Goal: Task Accomplishment & Management: Complete application form

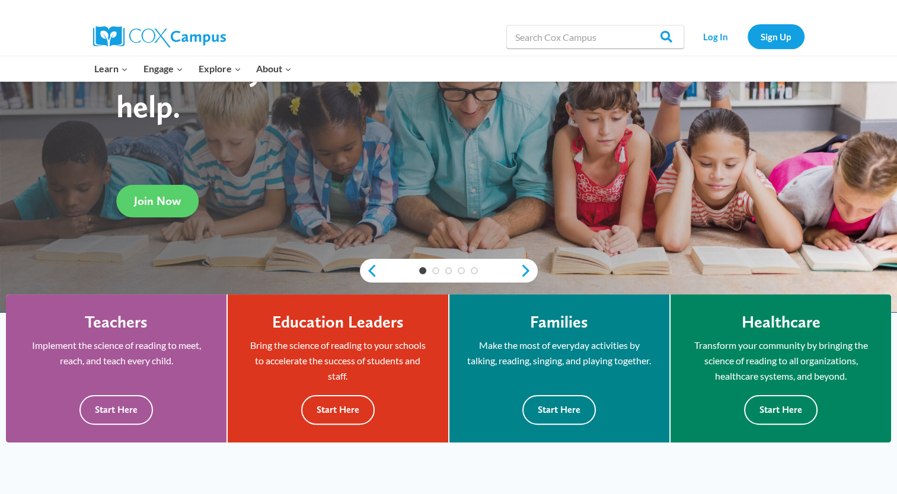
scroll to position [141, 0]
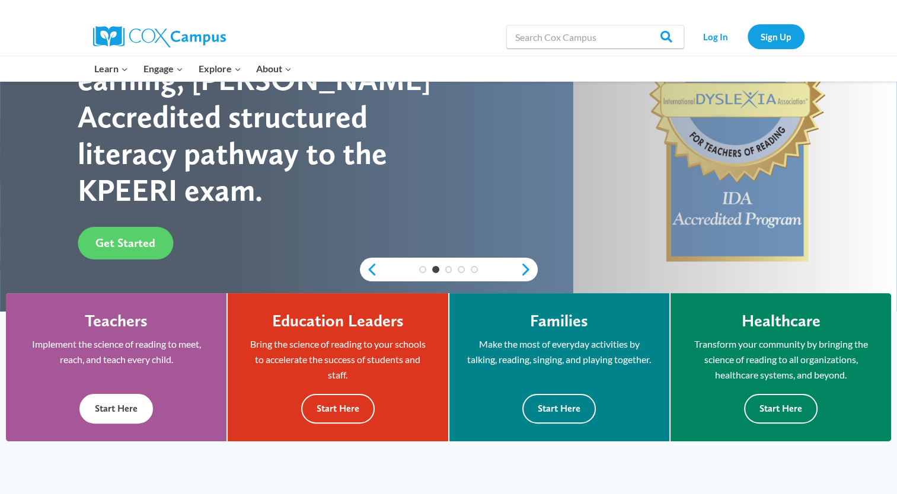
click at [117, 400] on button "Start Here" at bounding box center [115, 408] width 73 height 29
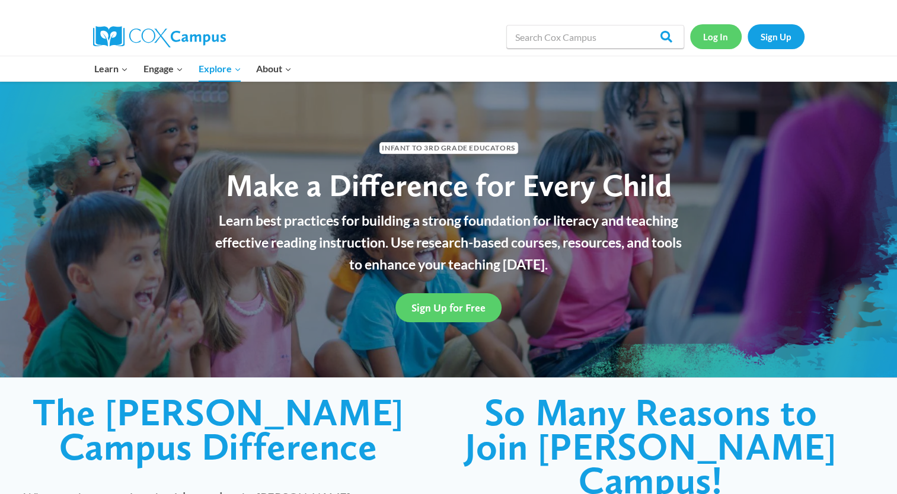
click at [715, 39] on link "Log In" at bounding box center [716, 36] width 52 height 24
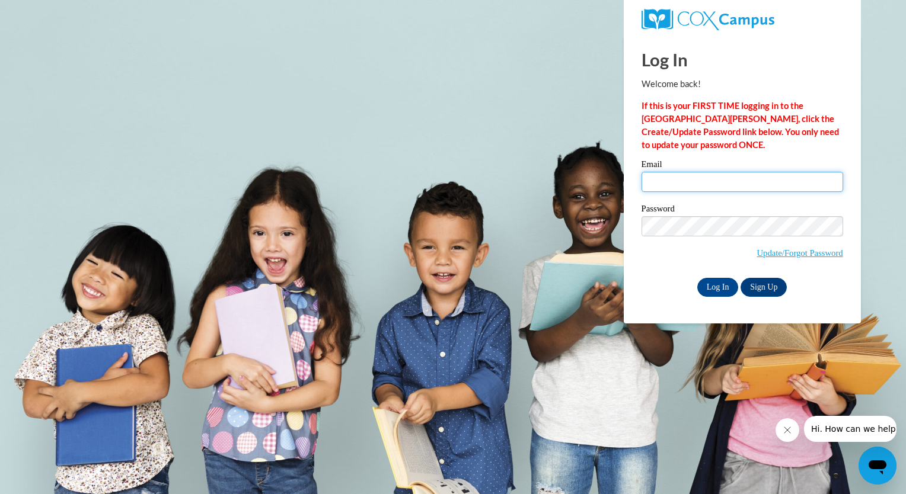
click at [724, 186] on input "Email" at bounding box center [742, 182] width 202 height 20
type input "e20266508@dekalbschoolsga.org"
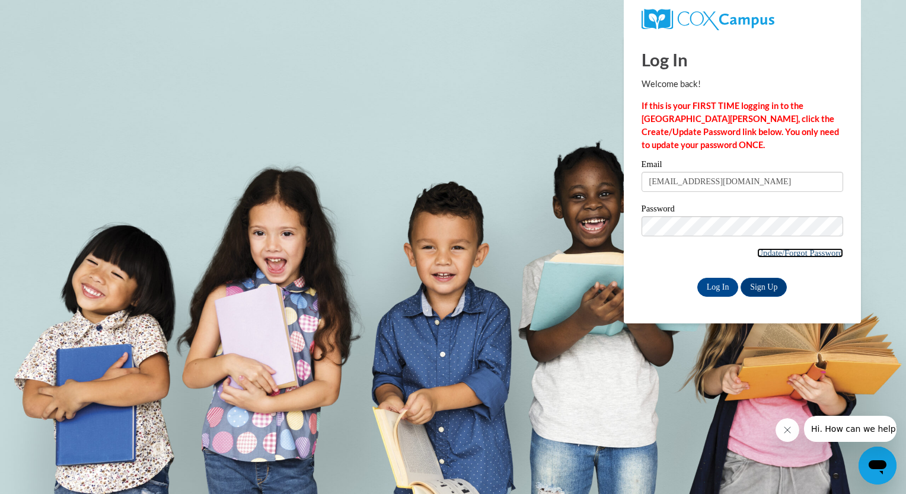
click at [784, 252] on link "Update/Forgot Password" at bounding box center [800, 252] width 86 height 9
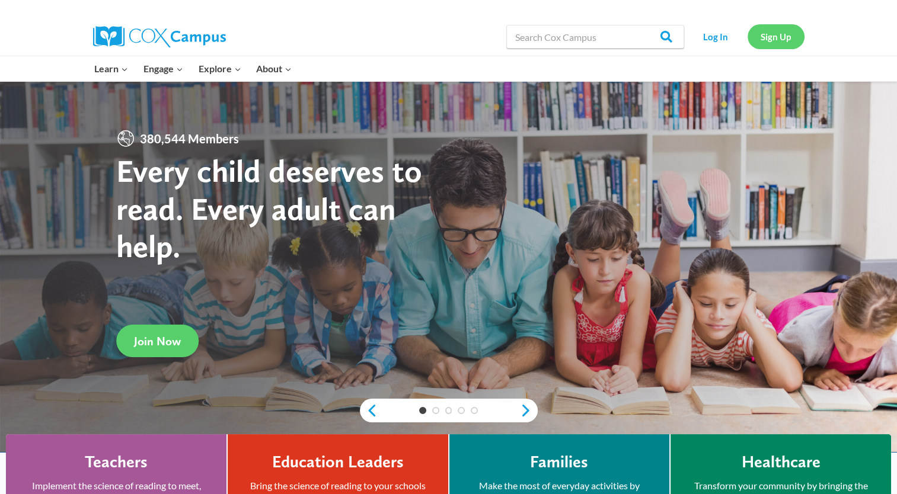
drag, startPoint x: 0, startPoint y: 0, endPoint x: 781, endPoint y: 33, distance: 781.3
click at [781, 33] on link "Sign Up" at bounding box center [775, 36] width 57 height 24
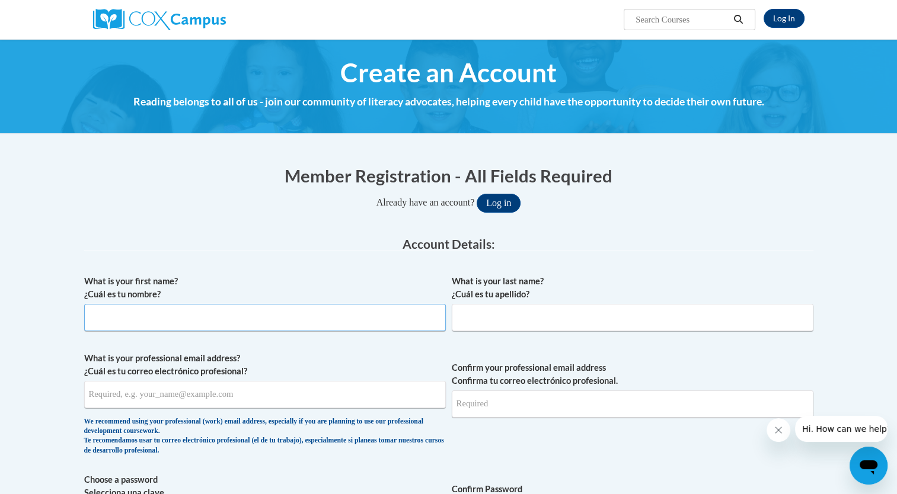
click at [232, 314] on input "What is your first name? ¿Cuál es tu nombre?" at bounding box center [265, 317] width 362 height 27
type input "[PERSON_NAME]"
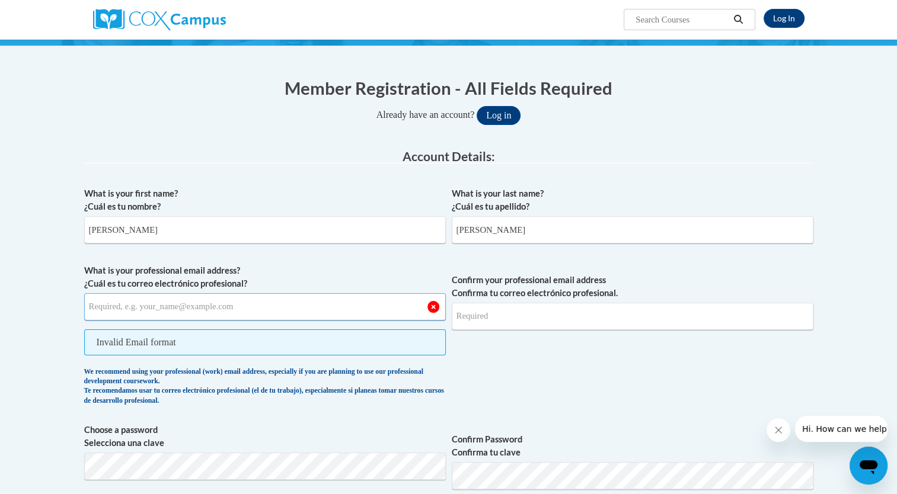
scroll to position [109, 0]
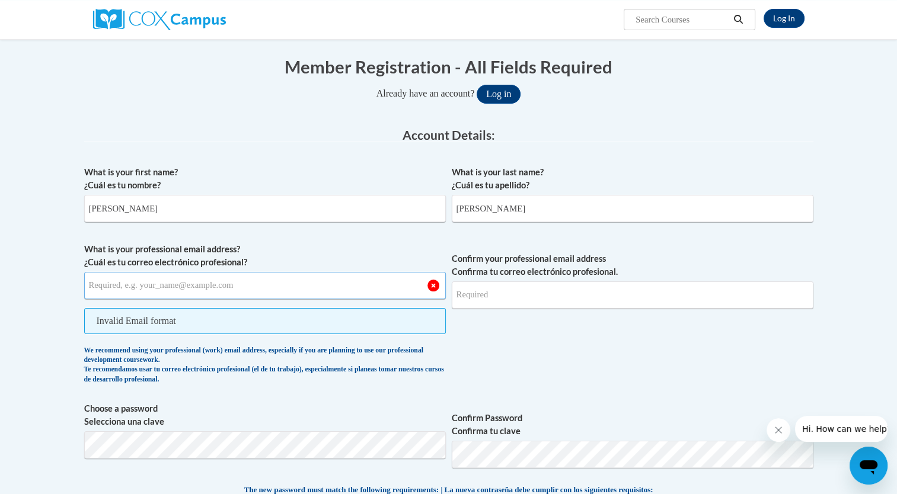
click at [231, 279] on input "What is your professional email address? ¿Cuál es tu correo electrónico profesi…" at bounding box center [265, 285] width 362 height 27
type input "[EMAIL_ADDRESS][DOMAIN_NAME]"
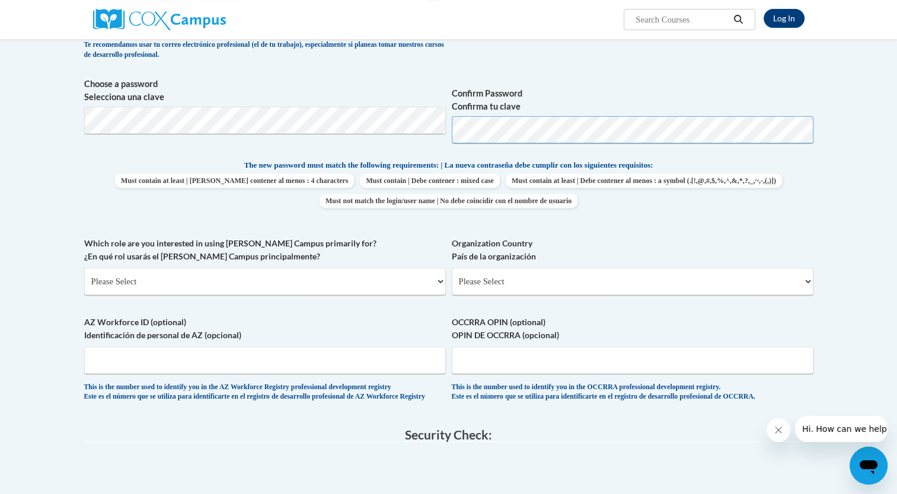
scroll to position [398, 0]
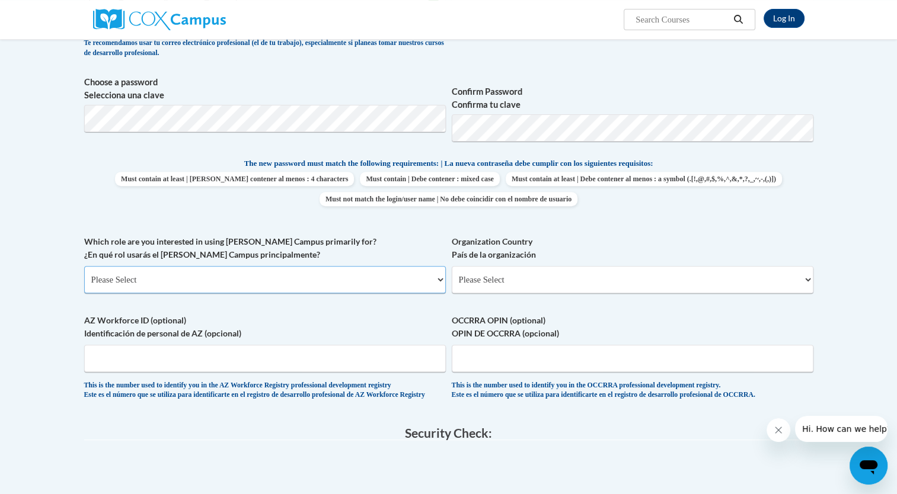
click at [305, 274] on select "Please Select College/University | Colegio/Universidad Community/Nonprofit Part…" at bounding box center [265, 279] width 362 height 27
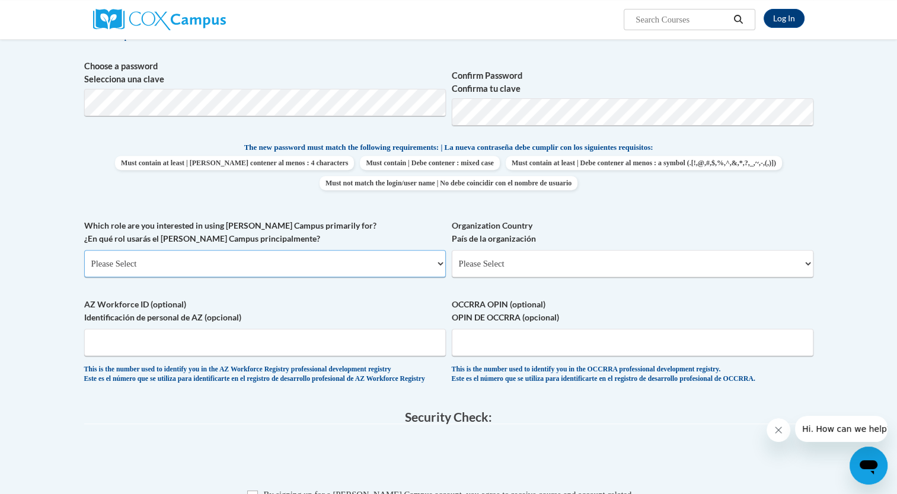
scroll to position [414, 0]
click at [242, 261] on select "Please Select College/University | Colegio/Universidad Community/Nonprofit Part…" at bounding box center [265, 263] width 362 height 27
select select "fbf2d438-af2f-41f8-98f1-81c410e29de3"
click at [84, 250] on select "Please Select College/University | Colegio/Universidad Community/Nonprofit Part…" at bounding box center [265, 263] width 362 height 27
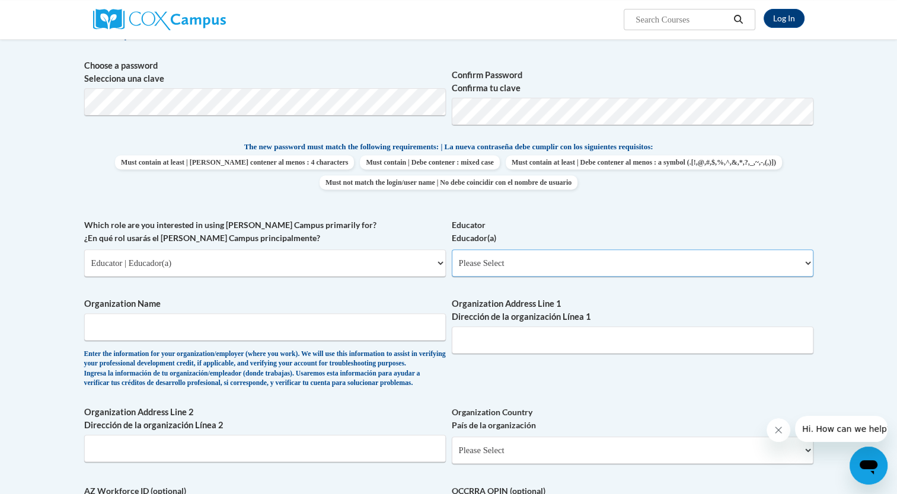
click at [499, 257] on select "Please Select Early Learning/Daycare Teacher/Family Home Care Provider | Maestr…" at bounding box center [633, 263] width 362 height 27
select select "8e40623d-54d0-45cd-9f92-5df65cd3f8cf"
click at [452, 250] on select "Please Select Early Learning/Daycare Teacher/Family Home Care Provider | Maestr…" at bounding box center [633, 263] width 362 height 27
click at [202, 327] on input "Organization Name" at bounding box center [265, 327] width 362 height 27
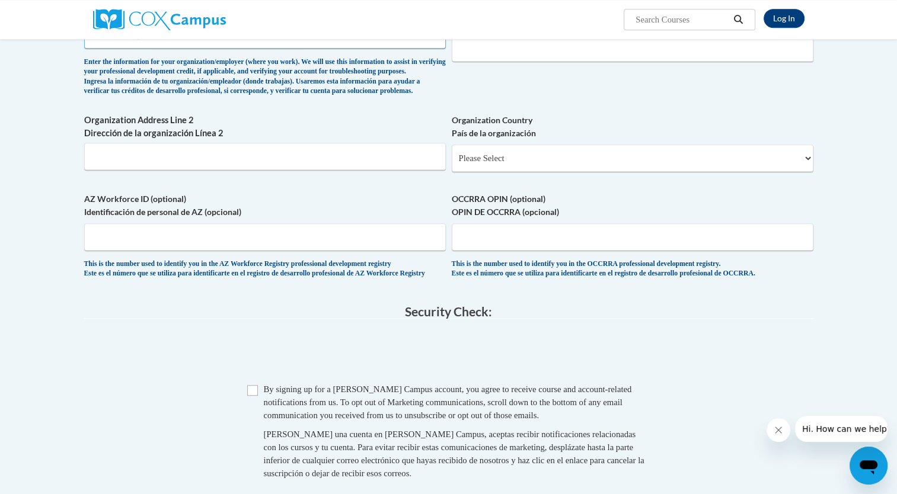
scroll to position [714, 0]
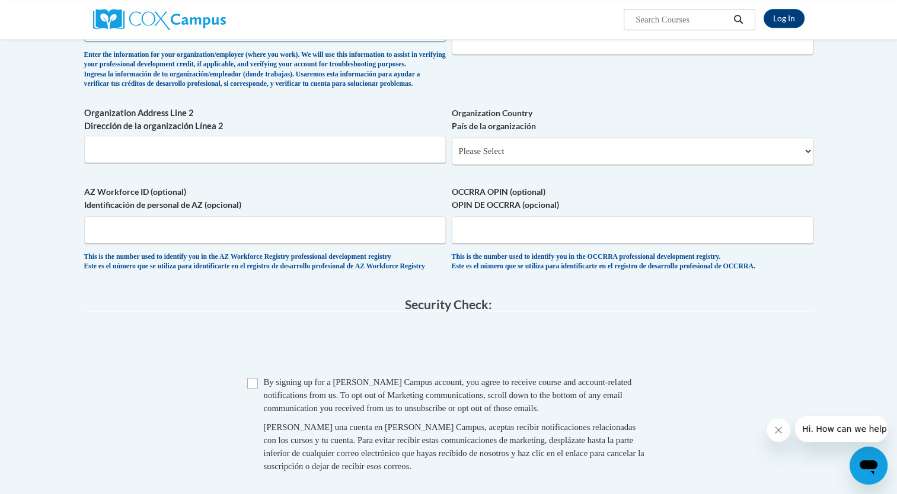
type input "Dekalb County Schools"
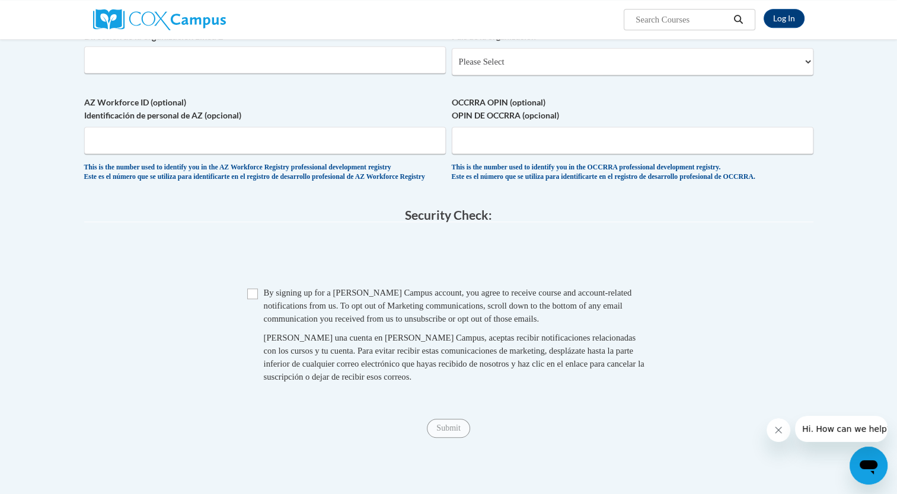
scroll to position [808, 0]
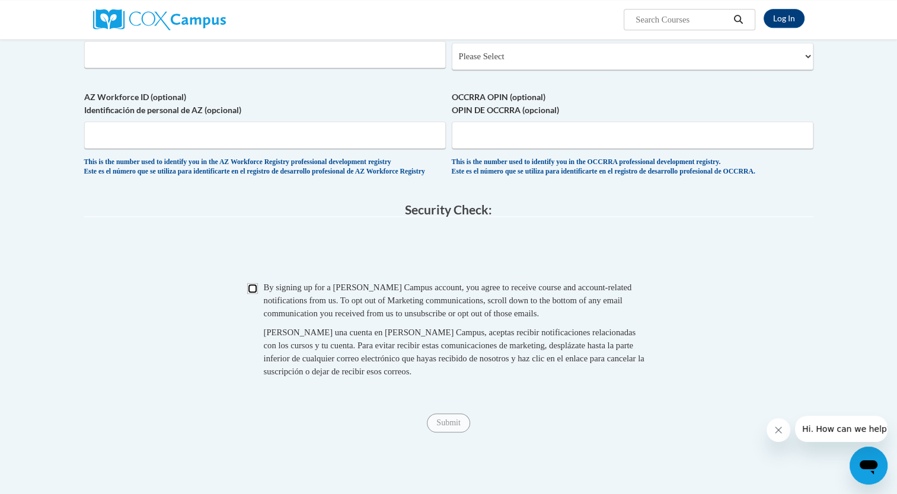
click at [255, 294] on input "Checkbox" at bounding box center [252, 288] width 11 height 11
checkbox input "true"
click at [446, 433] on input "Submit" at bounding box center [448, 423] width 43 height 19
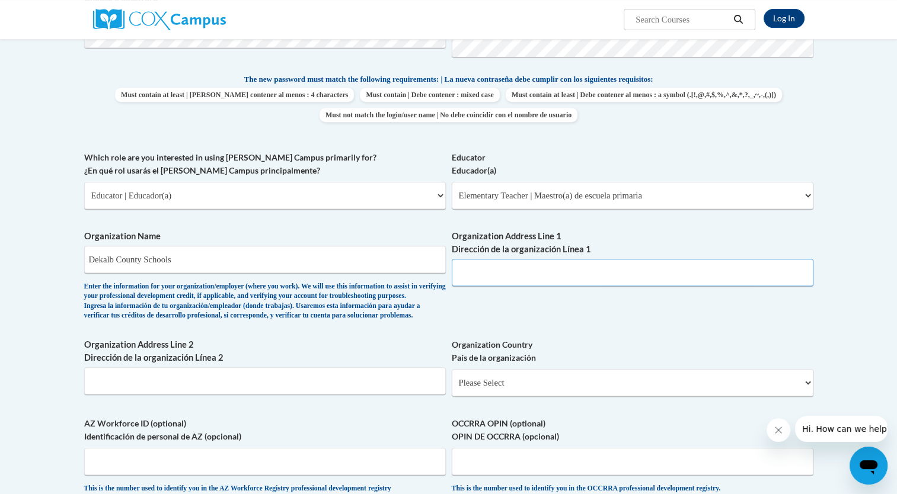
scroll to position [484, 0]
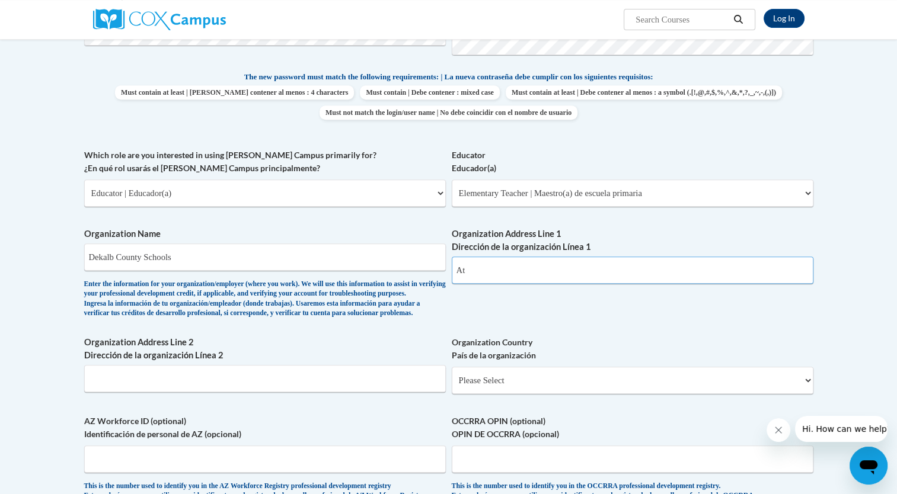
type input "A"
